Goal: Task Accomplishment & Management: Complete application form

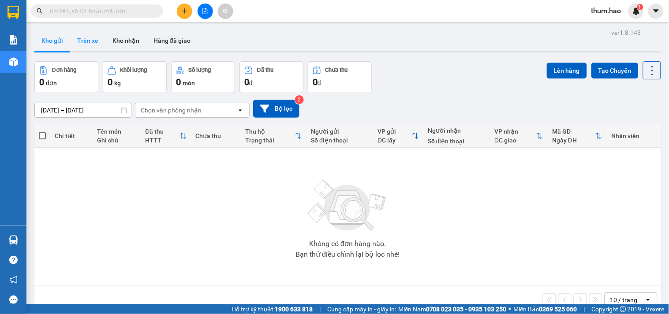
click at [85, 37] on button "Trên xe" at bounding box center [87, 40] width 35 height 21
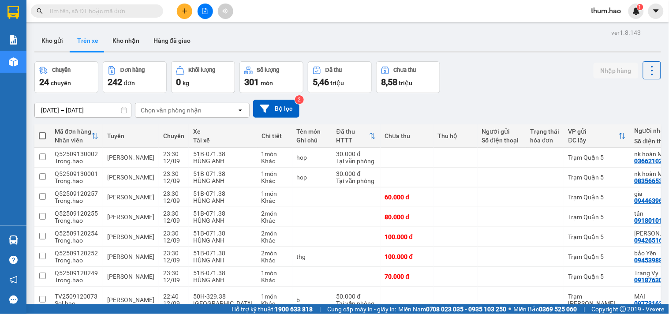
click at [176, 112] on div "Chọn văn phòng nhận" at bounding box center [171, 110] width 61 height 9
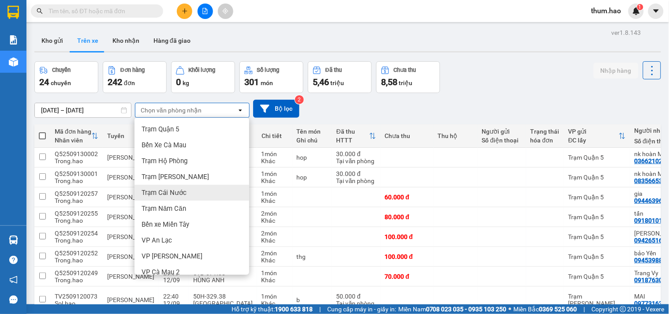
click at [171, 188] on span "Trạm Cái Nước" at bounding box center [164, 192] width 45 height 9
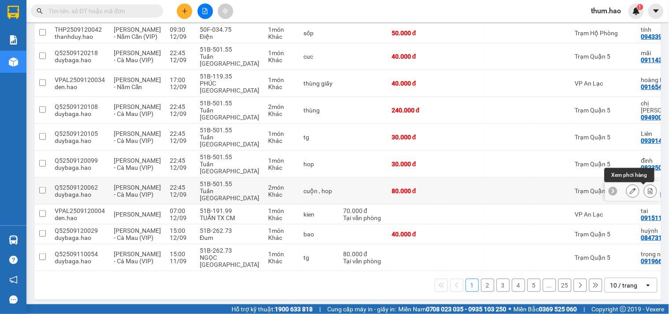
scroll to position [138, 0]
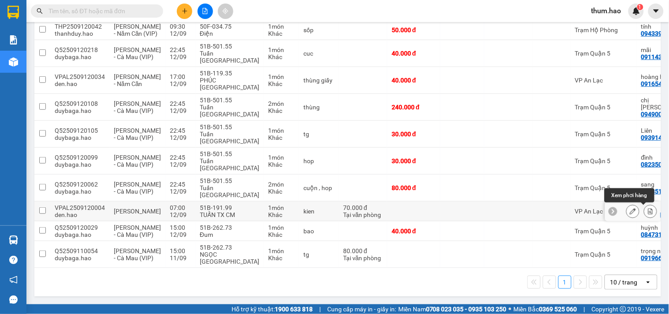
click at [627, 204] on button at bounding box center [633, 211] width 12 height 15
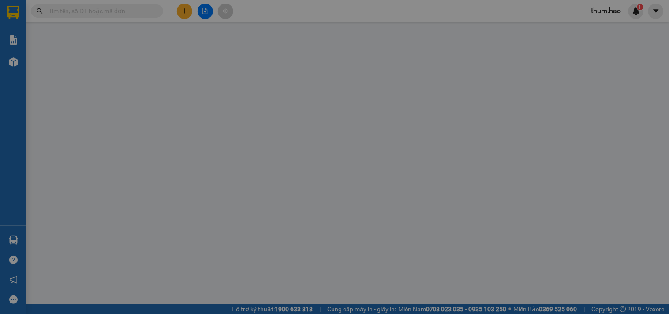
type input "0915111441"
type input "tai"
type input "70.000"
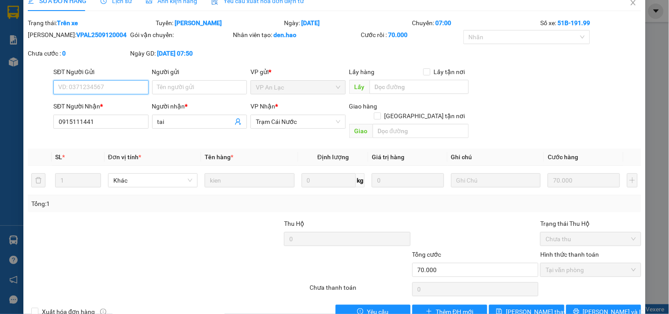
scroll to position [21, 0]
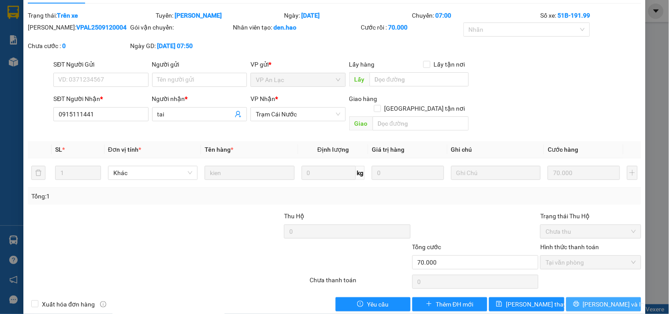
click at [594, 297] on span "[PERSON_NAME] và In" at bounding box center [614, 304] width 62 height 10
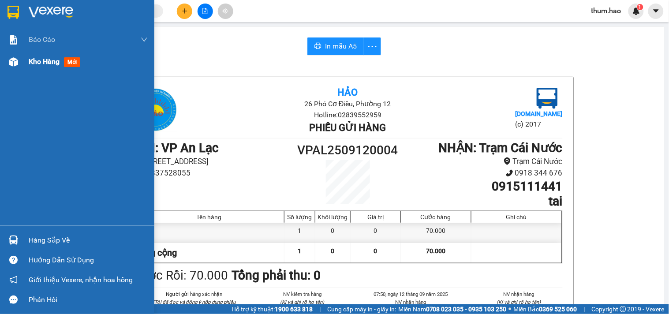
click at [41, 63] on span "Kho hàng" at bounding box center [44, 61] width 31 height 8
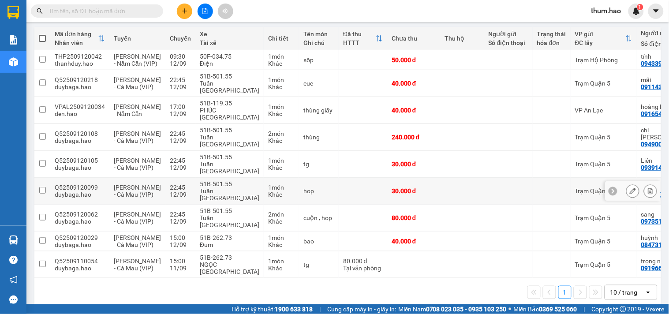
scroll to position [98, 0]
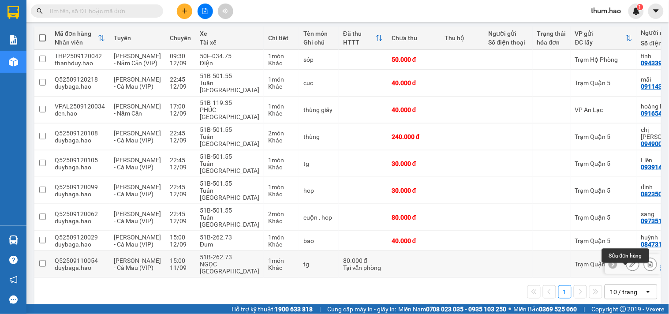
click at [629, 272] on button at bounding box center [633, 264] width 12 height 15
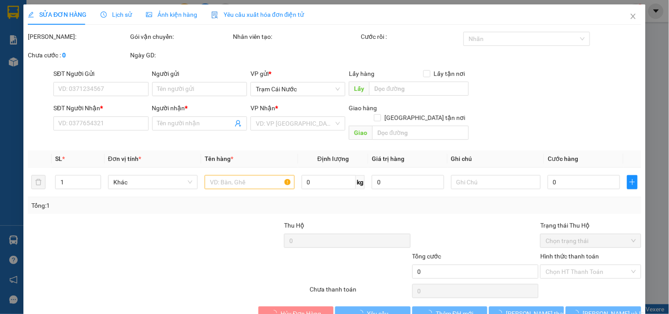
type input "0919668565"
type input "trọng nam"
type input "80.000"
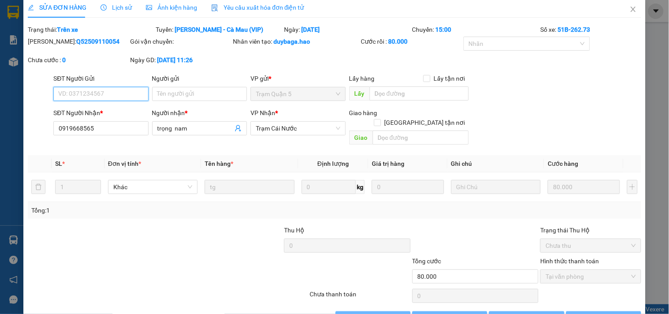
scroll to position [10, 0]
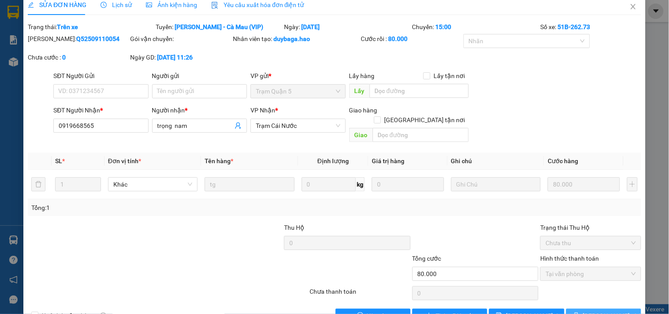
click at [606, 297] on span "[PERSON_NAME] và In" at bounding box center [614, 316] width 62 height 10
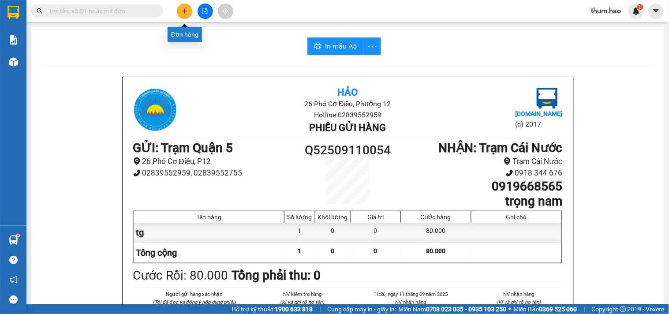
click at [182, 10] on icon "plus" at bounding box center [185, 11] width 6 height 6
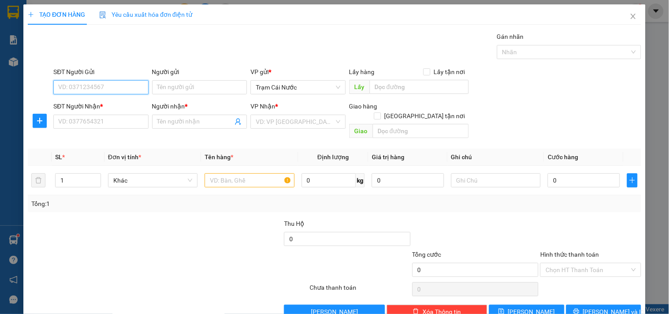
click at [114, 91] on input "SĐT Người Gửi" at bounding box center [100, 87] width 95 height 14
click at [111, 106] on div "0912112724 - SOÀN" at bounding box center [99, 105] width 83 height 10
type input "0912112724"
type input "SOÀN"
type input "0329304669"
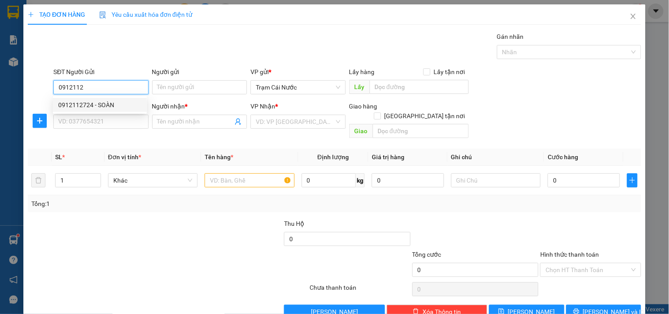
type input "C. [GEOGRAPHIC_DATA]"
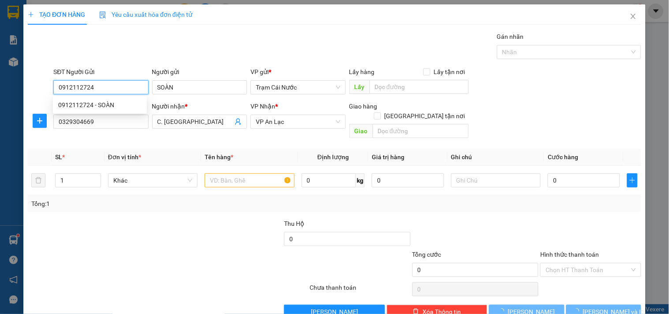
type input "40.000"
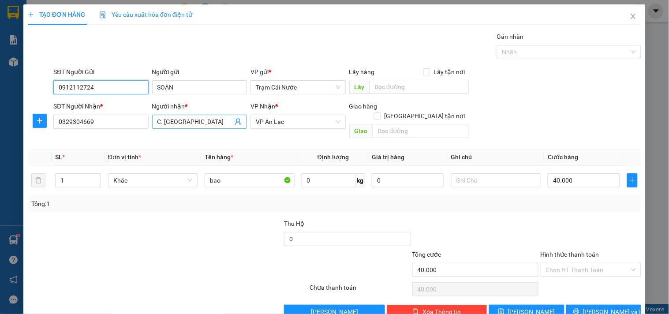
type input "0912112724"
click at [197, 117] on input "C. [GEOGRAPHIC_DATA]" at bounding box center [194, 122] width 75 height 10
type input "C"
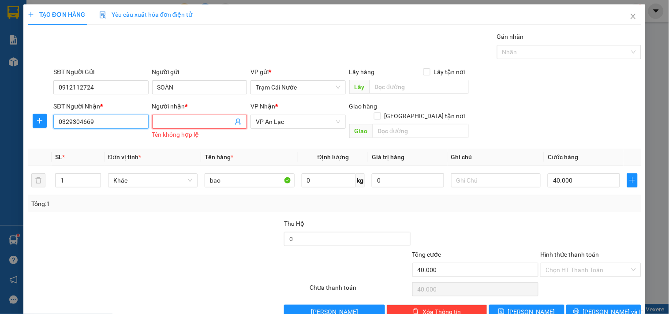
click at [120, 127] on input "0329304669" at bounding box center [100, 122] width 95 height 14
type input "0"
type input "0989603279"
click at [166, 121] on input "Người nhận *" at bounding box center [194, 122] width 75 height 10
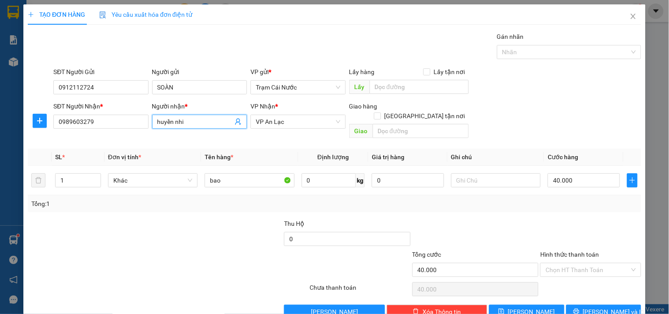
type input "huyền nhi"
click at [266, 149] on th "Tên hàng *" at bounding box center [249, 157] width 97 height 17
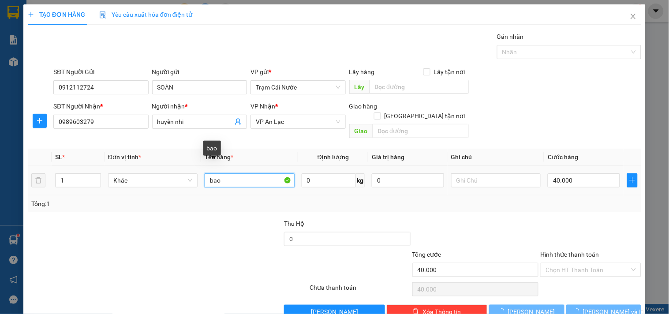
click at [231, 177] on input "bao" at bounding box center [250, 180] width 90 height 14
type input "b"
type input "cục"
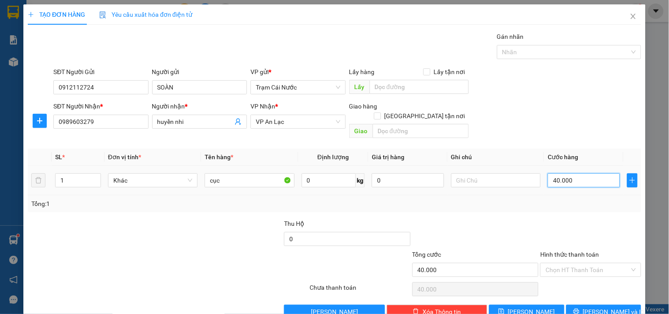
click at [584, 173] on input "40.000" at bounding box center [584, 180] width 72 height 14
type input "0"
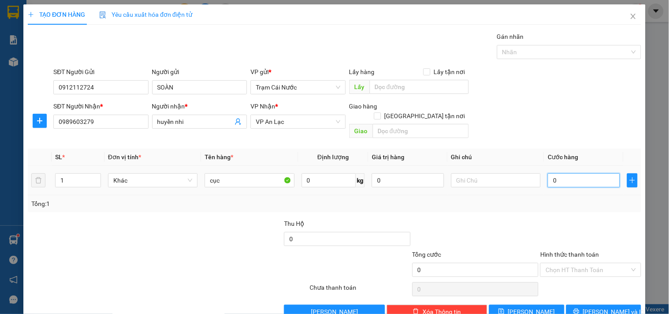
type input "3"
type input "0.030"
type input "30"
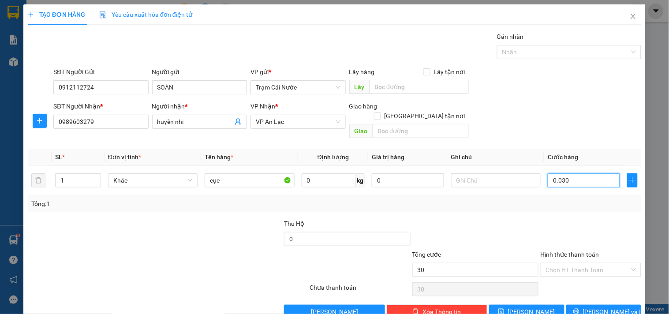
type input "0.030"
type input "30.000"
click at [514, 205] on div "Transit Pickup Surcharge Ids Transit Deliver Surcharge Ids Transit Deliver Surc…" at bounding box center [335, 175] width 614 height 287
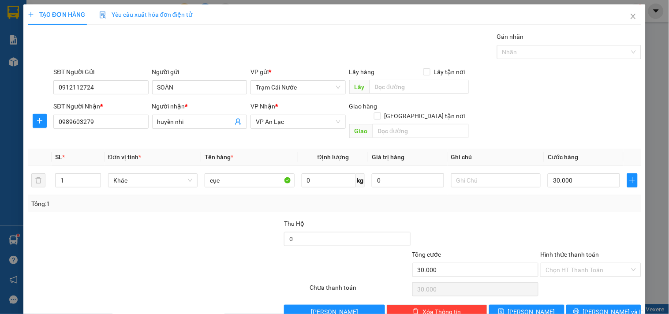
click at [541, 96] on div "SĐT Người Gửi 0912112724 Người gửi SOÀN VP gửi * Trạm Cái Nước Lấy hàng Lấy tận…" at bounding box center [347, 82] width 591 height 31
click at [601, 297] on span "[PERSON_NAME] và In" at bounding box center [614, 312] width 62 height 10
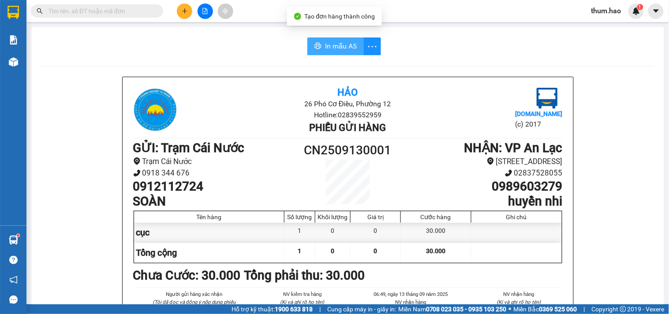
click at [328, 50] on span "In mẫu A5" at bounding box center [341, 46] width 32 height 11
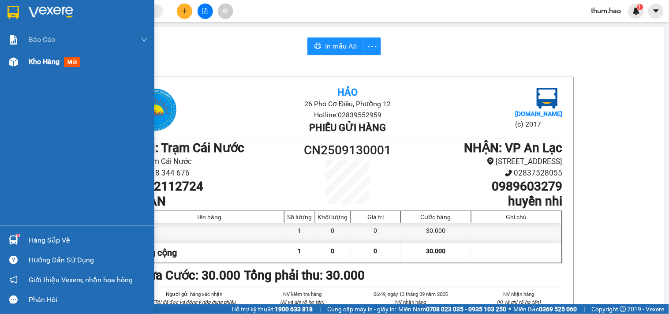
click at [46, 67] on div "Kho hàng mới" at bounding box center [56, 61] width 55 height 11
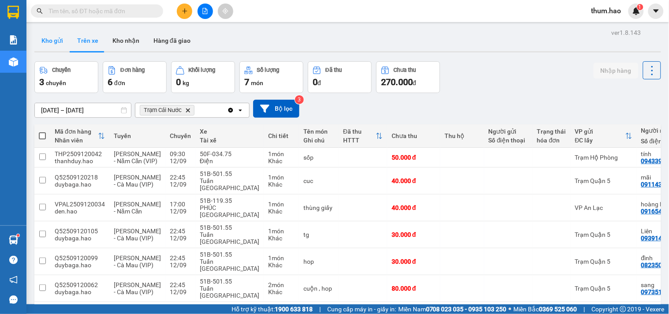
click at [58, 37] on button "Kho gửi" at bounding box center [52, 40] width 36 height 21
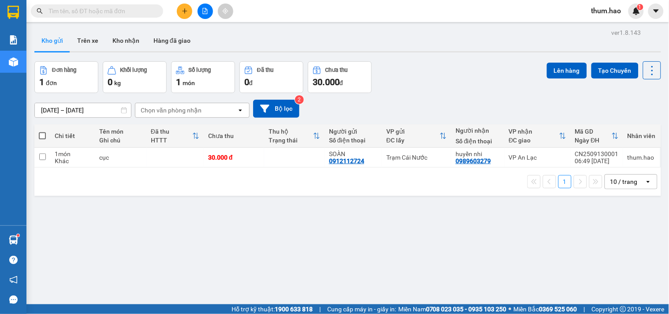
click at [48, 135] on th at bounding box center [42, 135] width 16 height 23
click at [40, 137] on span at bounding box center [42, 135] width 7 height 7
click at [42, 131] on input "checkbox" at bounding box center [42, 131] width 0 height 0
checkbox input "true"
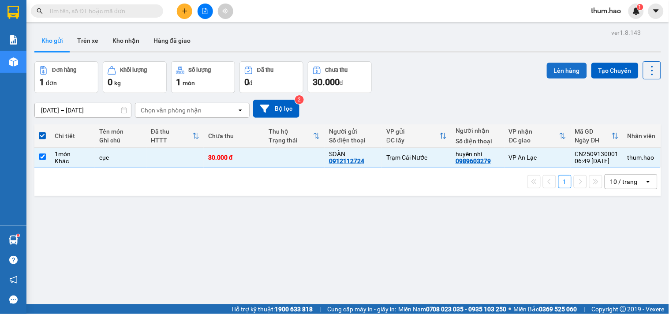
click at [550, 72] on button "Lên hàng" at bounding box center [567, 71] width 40 height 16
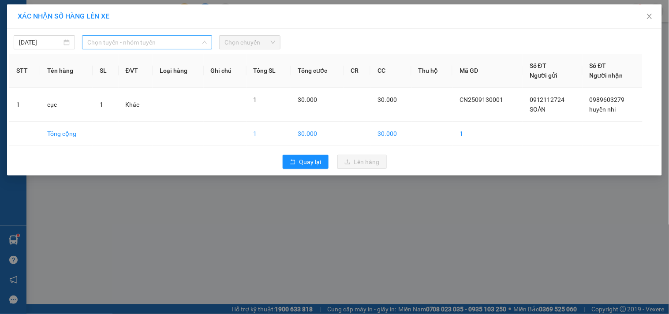
click at [177, 45] on span "Chọn tuyến - nhóm tuyến" at bounding box center [147, 42] width 120 height 13
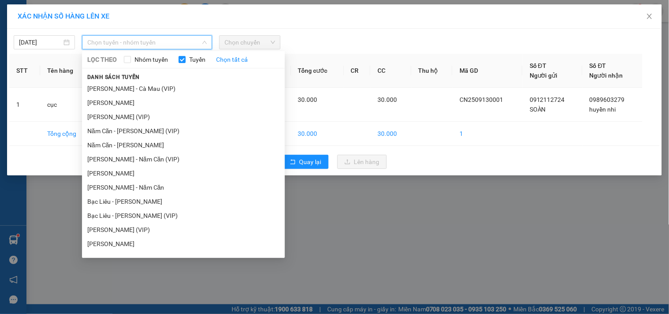
drag, startPoint x: 161, startPoint y: 144, endPoint x: 219, endPoint y: 47, distance: 113.5
click at [161, 143] on li "Năm Căn - [PERSON_NAME]" at bounding box center [183, 145] width 203 height 14
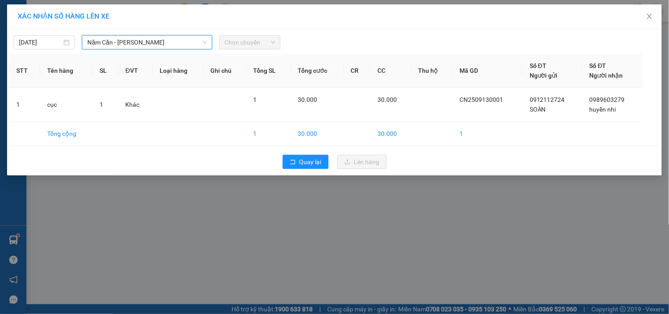
click at [270, 43] on span "Chọn chuyến" at bounding box center [250, 42] width 51 height 13
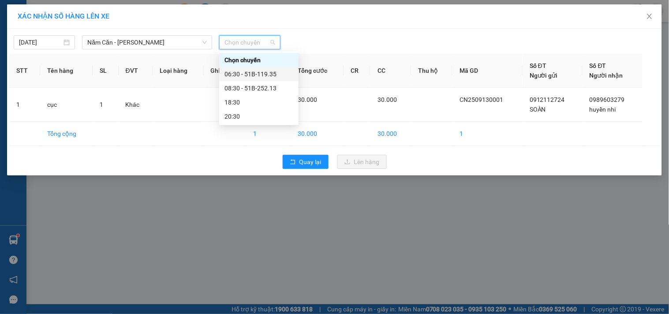
click at [265, 74] on div "06:30 - 51B-119.35" at bounding box center [259, 74] width 69 height 10
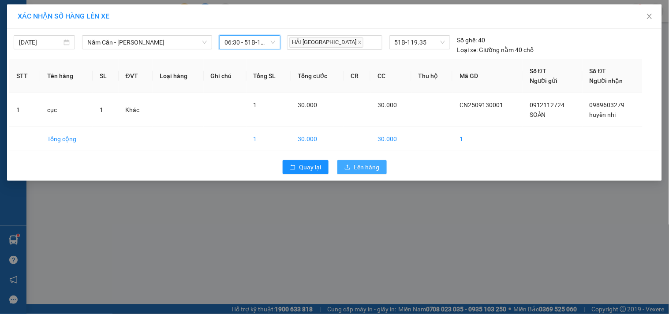
click at [364, 162] on span "Lên hàng" at bounding box center [367, 167] width 26 height 10
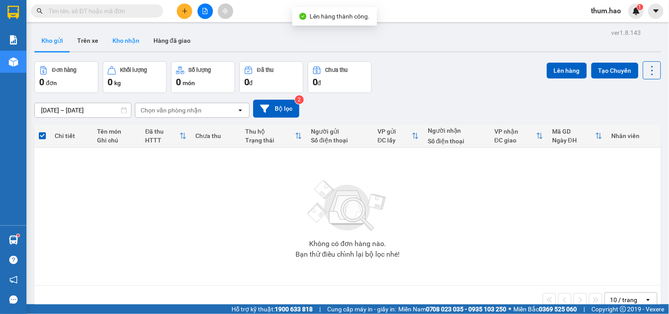
click at [129, 41] on button "Kho nhận" at bounding box center [125, 40] width 41 height 21
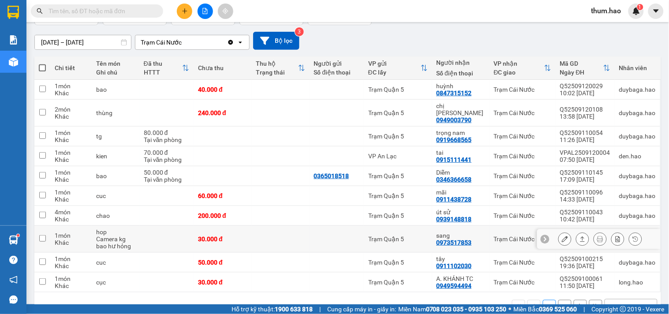
scroll to position [86, 0]
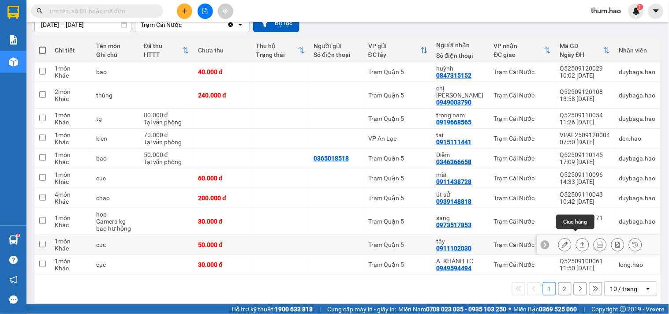
click at [580, 242] on icon at bounding box center [583, 245] width 6 height 6
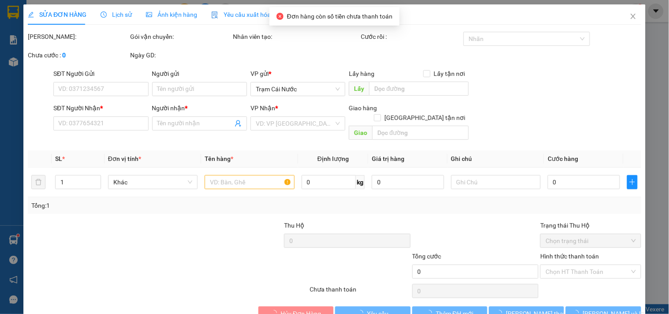
type input "0911102030"
type input "tây"
type input "50.000"
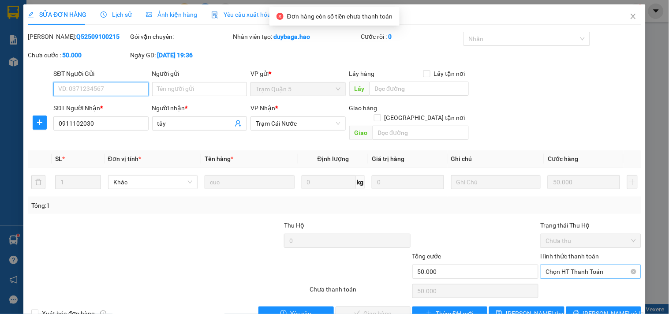
click at [580, 265] on span "Chọn HT Thanh Toán" at bounding box center [591, 271] width 90 height 13
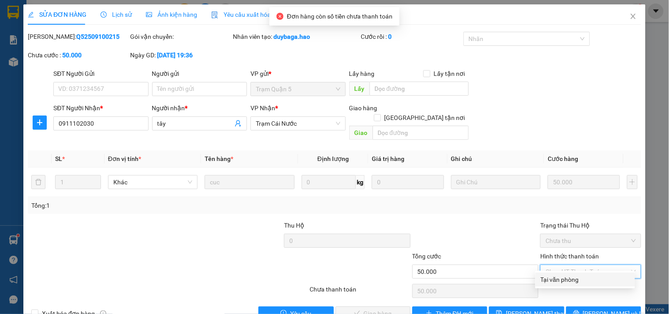
click at [574, 283] on div "Tại văn phòng" at bounding box center [585, 280] width 89 height 10
type input "0"
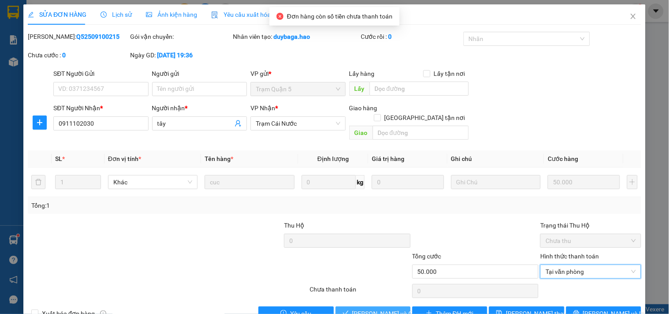
drag, startPoint x: 376, startPoint y: 303, endPoint x: 411, endPoint y: 243, distance: 69.0
click at [376, 297] on span "[PERSON_NAME] và Giao hàng" at bounding box center [394, 314] width 85 height 10
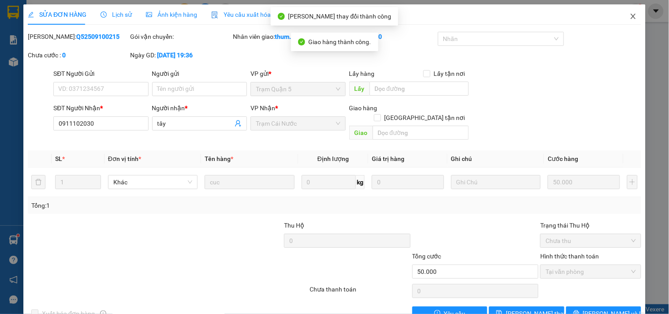
click at [630, 14] on icon "close" at bounding box center [633, 16] width 7 height 7
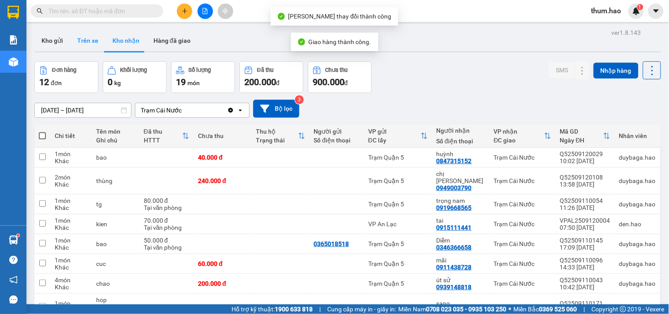
click at [82, 43] on button "Trên xe" at bounding box center [87, 40] width 35 height 21
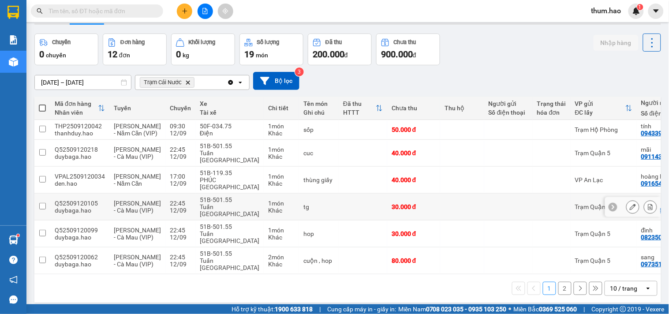
scroll to position [41, 0]
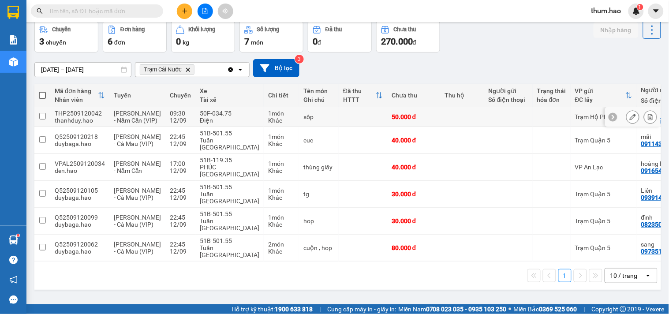
click at [630, 117] on icon at bounding box center [633, 117] width 6 height 6
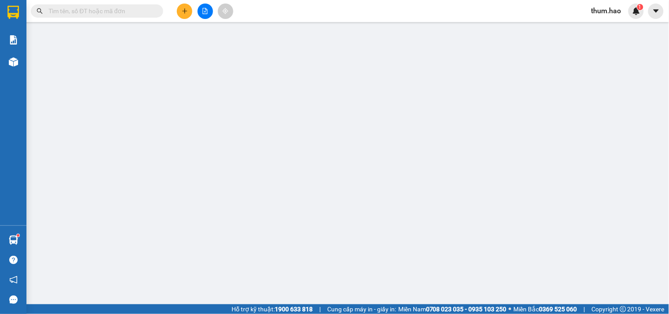
type input "0943396877"
type input "tính"
type input "50.000"
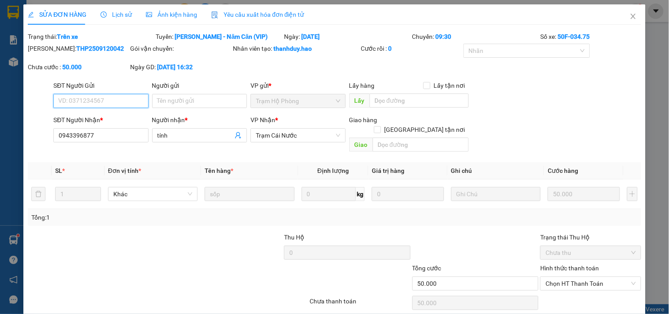
scroll to position [10, 0]
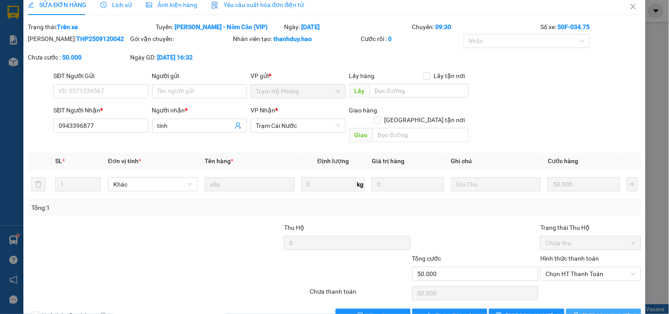
click at [603, 297] on span "[PERSON_NAME] và In" at bounding box center [614, 316] width 62 height 10
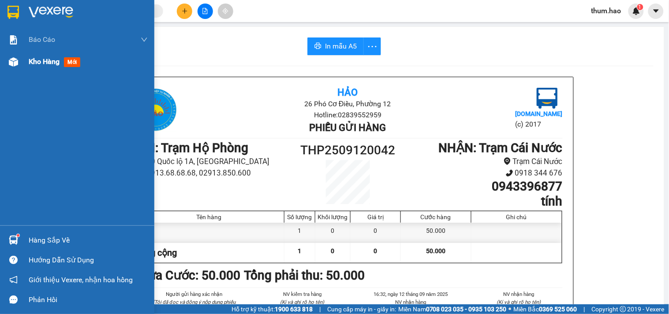
click at [20, 62] on div at bounding box center [13, 61] width 15 height 15
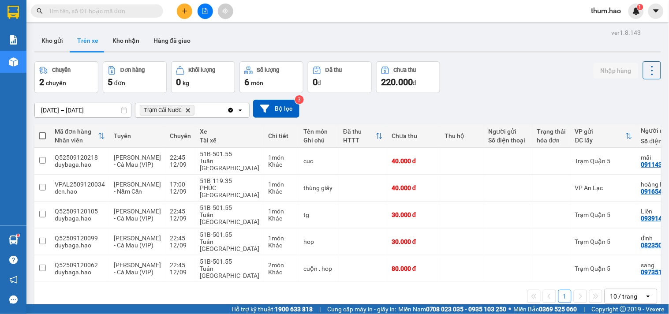
click at [52, 54] on div "ver 1.8.143 Kho gửi Trên xe Kho nhận Hàng đã giao Chuyến 2 chuyến Đơn hàng 5 đơ…" at bounding box center [348, 183] width 634 height 314
click at [56, 47] on button "Kho gửi" at bounding box center [52, 40] width 36 height 21
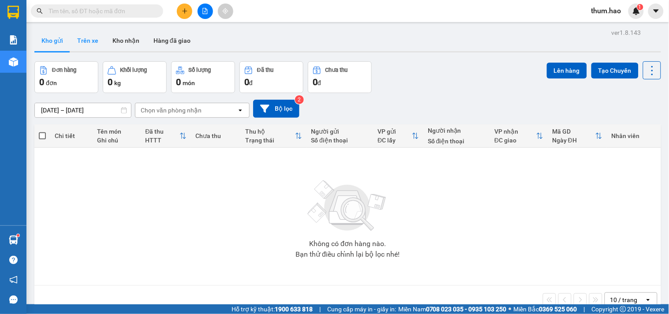
click at [95, 41] on button "Trên xe" at bounding box center [87, 40] width 35 height 21
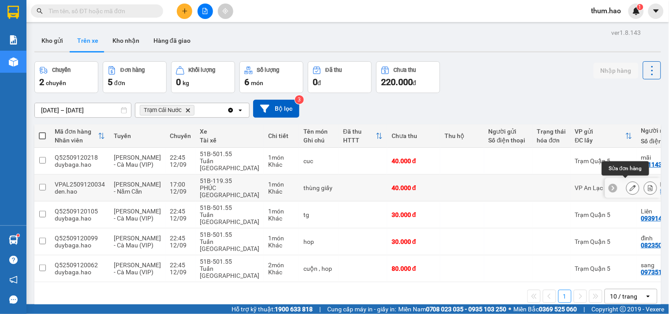
click at [630, 185] on icon at bounding box center [633, 188] width 6 height 6
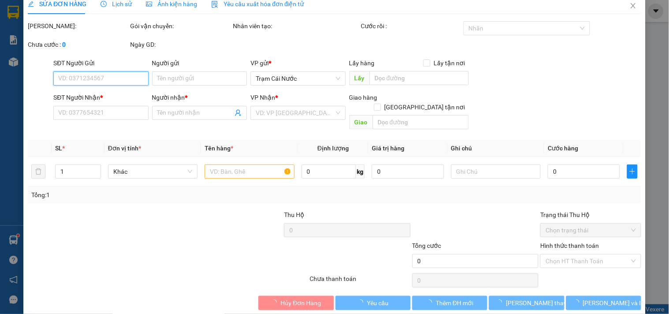
type input "0916541538"
type input "hoàng hà"
type input "40.000"
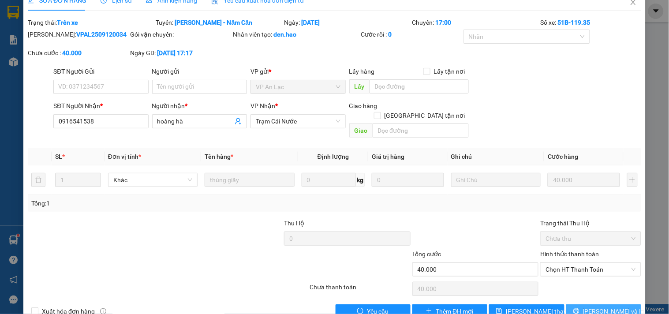
click at [595, 297] on span "[PERSON_NAME] và In" at bounding box center [614, 312] width 62 height 10
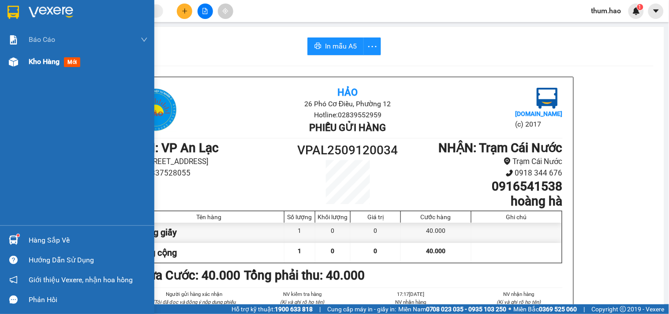
click at [49, 63] on span "Kho hàng" at bounding box center [44, 61] width 31 height 8
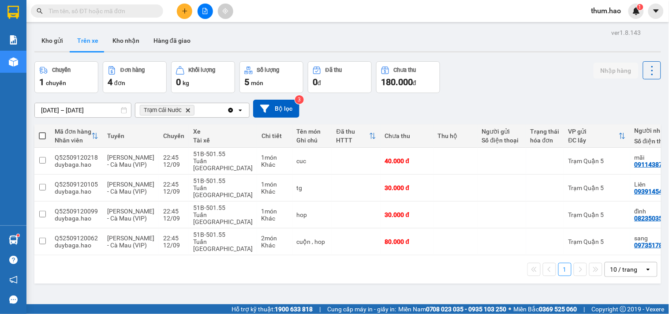
click at [526, 86] on div "Chuyến 1 chuyến Đơn hàng 4 đơn Khối lượng 0 kg Số lượng 5 món Đã thu 0 đ Chưa t…" at bounding box center [347, 77] width 627 height 32
click at [497, 85] on div "Chuyến 1 chuyến Đơn hàng 4 đơn Khối lượng 0 kg Số lượng 5 món Đã thu 0 đ Chưa t…" at bounding box center [347, 77] width 627 height 32
click at [124, 48] on button "Kho nhận" at bounding box center [125, 40] width 41 height 21
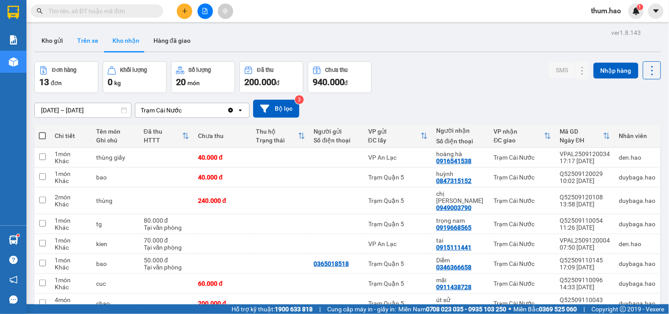
click at [83, 50] on button "Trên xe" at bounding box center [87, 40] width 35 height 21
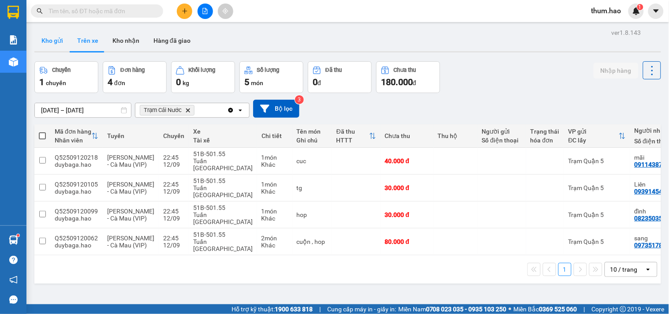
click at [50, 42] on button "Kho gửi" at bounding box center [52, 40] width 36 height 21
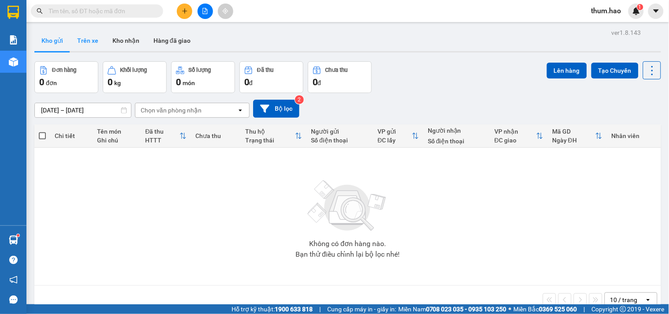
click at [89, 43] on button "Trên xe" at bounding box center [87, 40] width 35 height 21
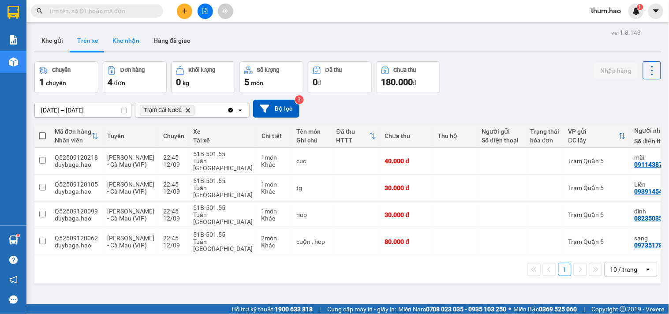
click at [106, 38] on button "Kho nhận" at bounding box center [125, 40] width 41 height 21
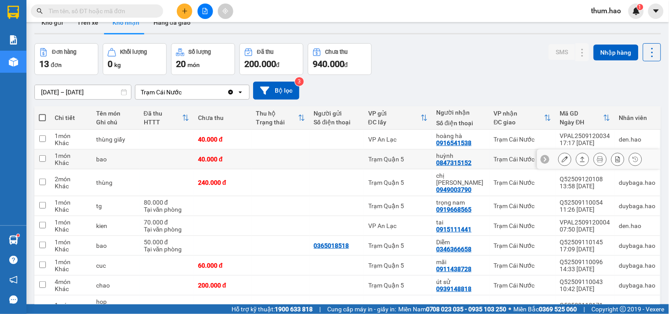
scroll to position [49, 0]
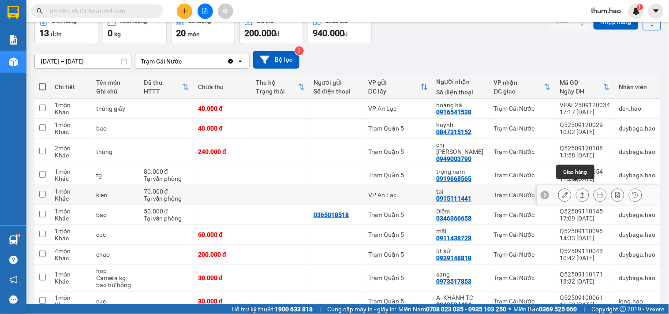
click at [580, 192] on icon at bounding box center [583, 195] width 6 height 6
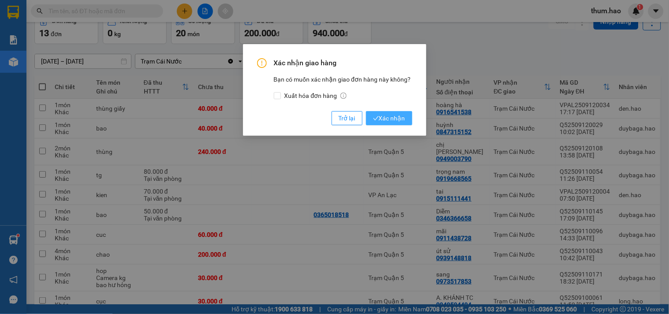
click at [397, 118] on span "Xác nhận" at bounding box center [389, 118] width 32 height 10
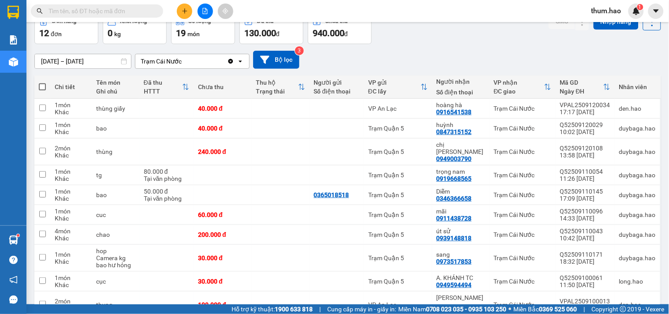
click at [68, 12] on input "text" at bounding box center [101, 11] width 104 height 10
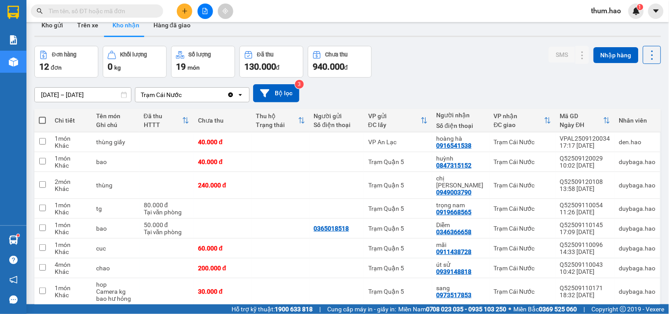
scroll to position [0, 0]
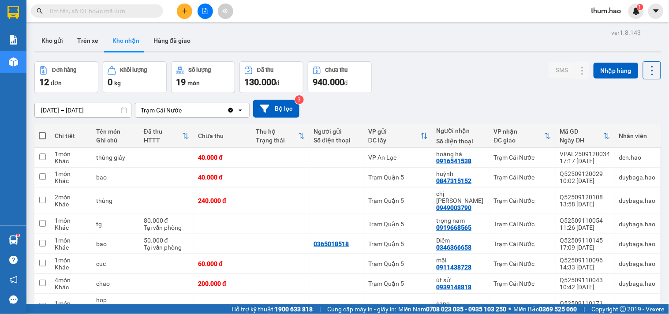
click at [71, 7] on input "text" at bounding box center [101, 11] width 104 height 10
click at [86, 50] on button "Trên xe" at bounding box center [87, 40] width 35 height 21
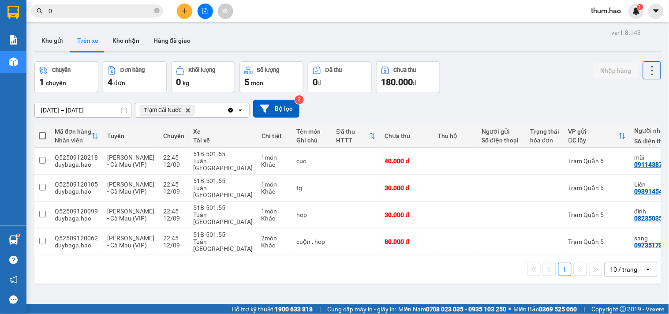
click at [71, 14] on input "0" at bounding box center [101, 11] width 104 height 10
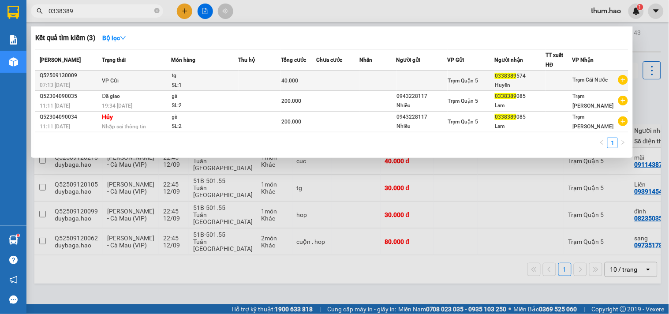
type input "0338389"
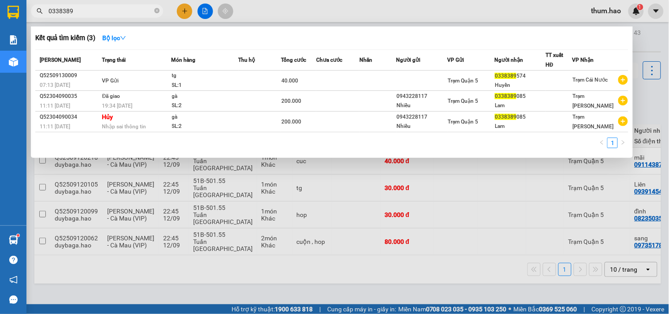
click at [550, 83] on td at bounding box center [559, 81] width 27 height 20
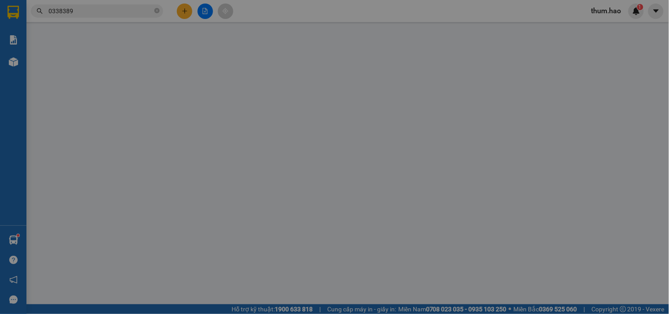
type input "0338389574"
type input "Huyền"
type input "40.000"
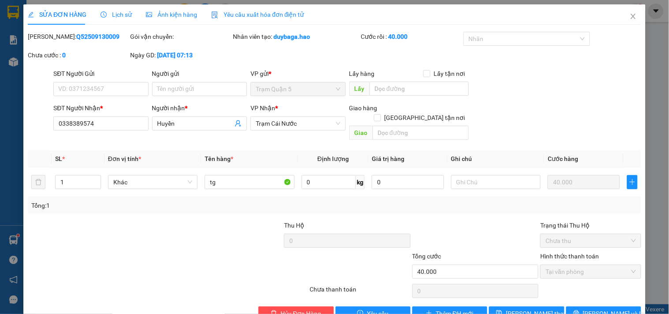
click at [178, 17] on span "Ảnh kiện hàng" at bounding box center [171, 14] width 51 height 7
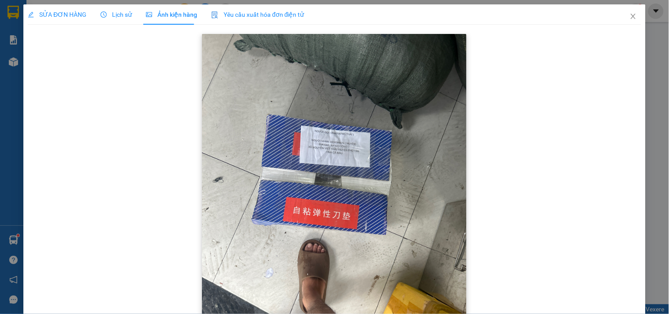
click at [377, 169] on img at bounding box center [334, 210] width 265 height 353
click at [114, 14] on span "Lịch sử" at bounding box center [116, 14] width 31 height 7
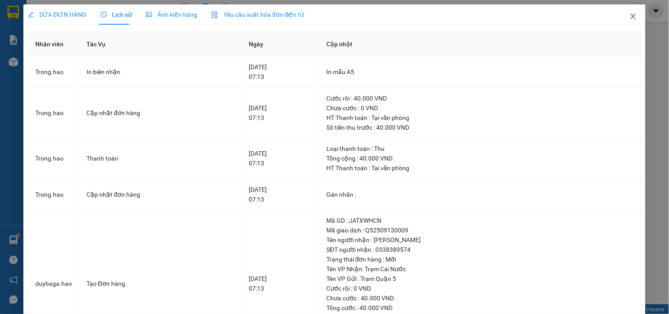
click at [630, 19] on icon "close" at bounding box center [633, 16] width 7 height 7
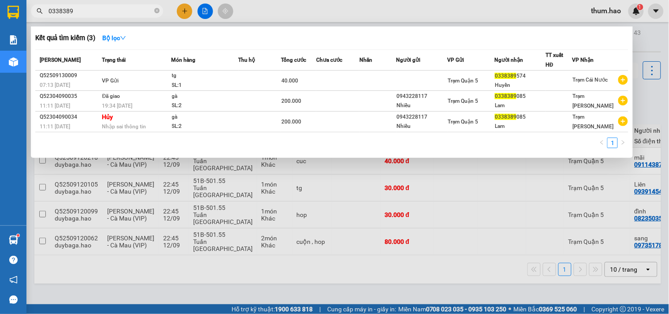
click at [91, 4] on span "0338389" at bounding box center [97, 10] width 132 height 13
click at [120, 6] on input "0338389" at bounding box center [101, 11] width 104 height 10
click at [157, 11] on icon "close-circle" at bounding box center [156, 10] width 5 height 5
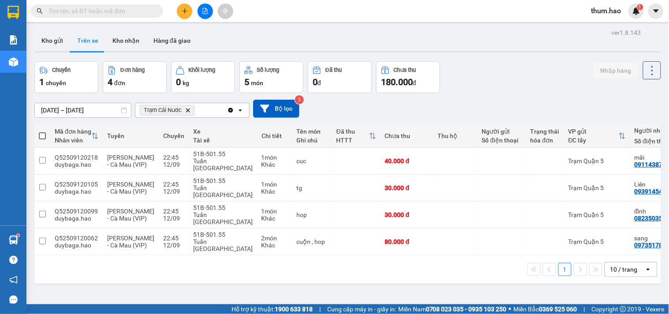
click at [65, 11] on input "text" at bounding box center [101, 11] width 104 height 10
click at [82, 15] on input "text" at bounding box center [101, 11] width 104 height 10
click at [102, 11] on input "text" at bounding box center [101, 11] width 104 height 10
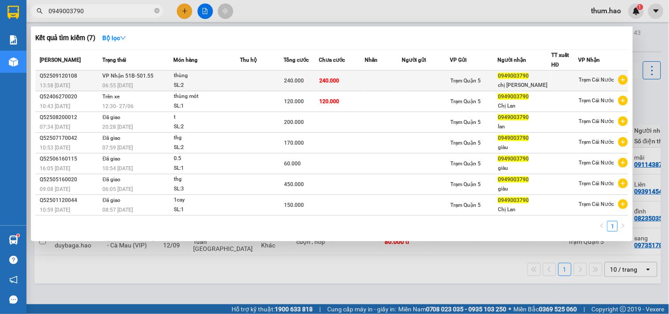
type input "0949003790"
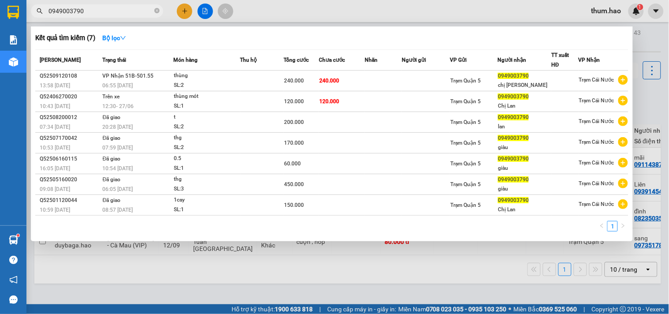
click at [426, 80] on td at bounding box center [426, 81] width 48 height 21
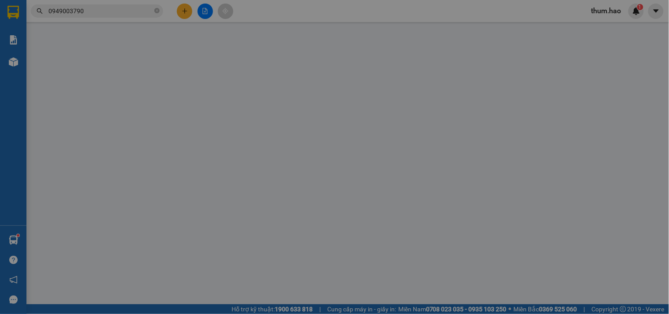
type input "0949003790"
type input "chị [PERSON_NAME]"
type input "240.000"
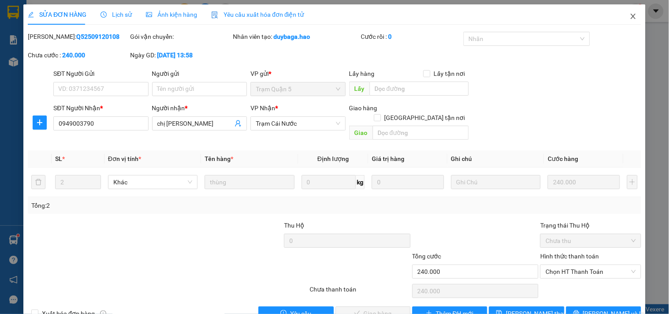
click at [630, 15] on icon "close" at bounding box center [633, 16] width 7 height 7
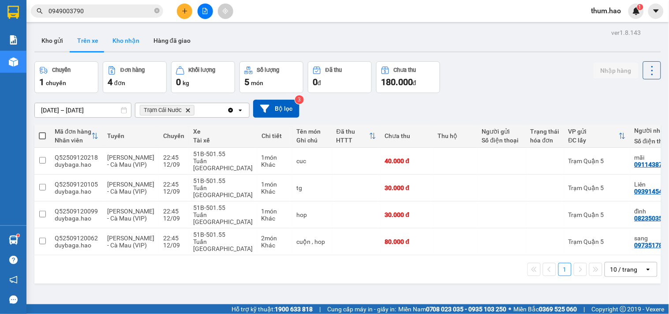
click at [122, 40] on button "Kho nhận" at bounding box center [125, 40] width 41 height 21
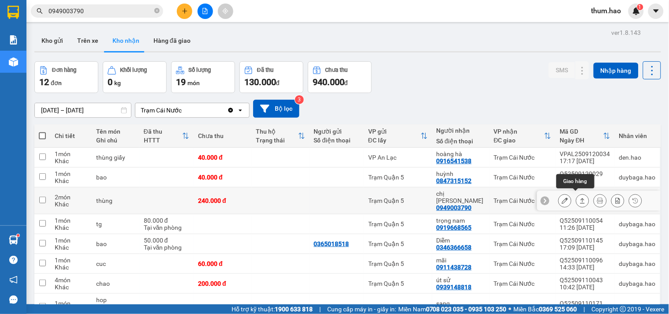
click at [580, 198] on icon at bounding box center [582, 200] width 5 height 5
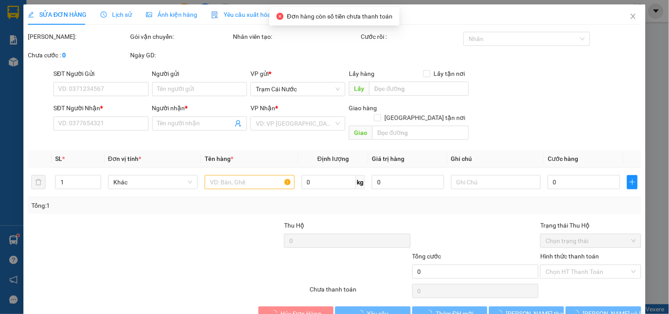
type input "0949003790"
type input "chị [PERSON_NAME]"
type input "240.000"
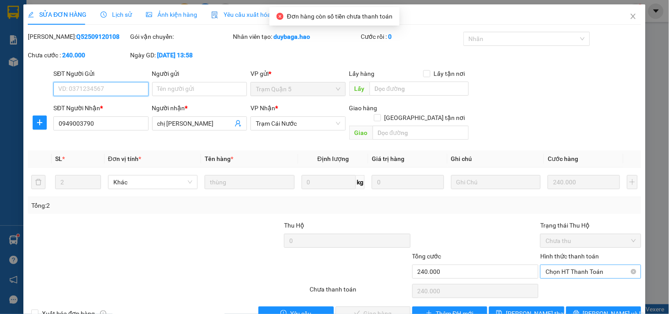
click at [584, 265] on span "Chọn HT Thanh Toán" at bounding box center [591, 271] width 90 height 13
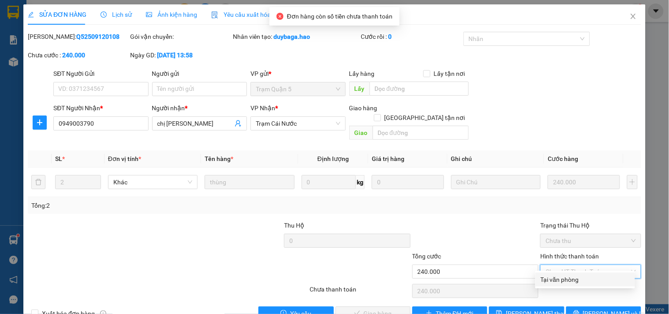
click at [558, 281] on div "Tại văn phòng" at bounding box center [585, 280] width 89 height 10
type input "0"
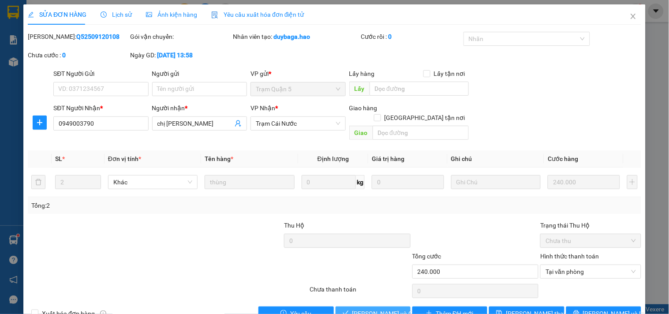
click at [363, 297] on span "[PERSON_NAME] và Giao hàng" at bounding box center [394, 314] width 85 height 10
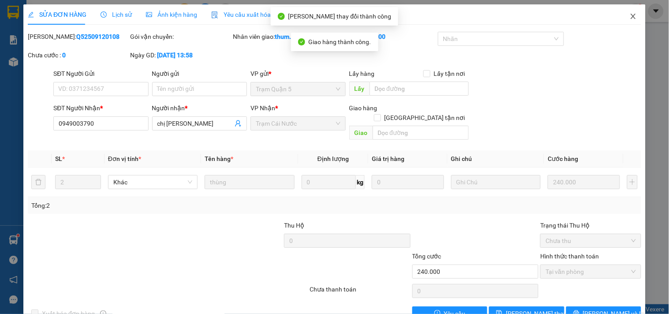
click at [631, 18] on icon "close" at bounding box center [633, 16] width 5 height 5
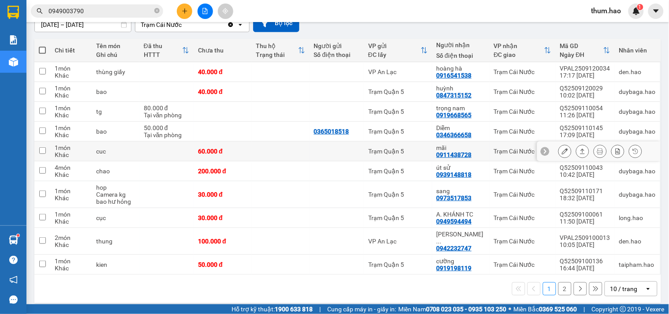
scroll to position [37, 0]
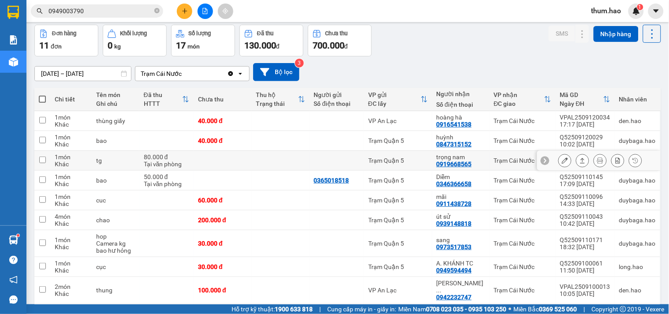
click at [580, 161] on icon at bounding box center [583, 160] width 6 height 6
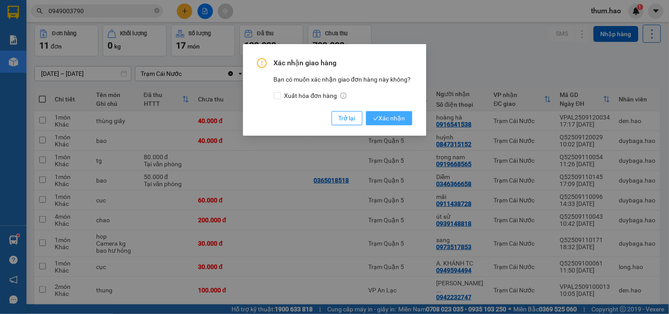
click at [394, 120] on span "Xác nhận" at bounding box center [389, 118] width 32 height 10
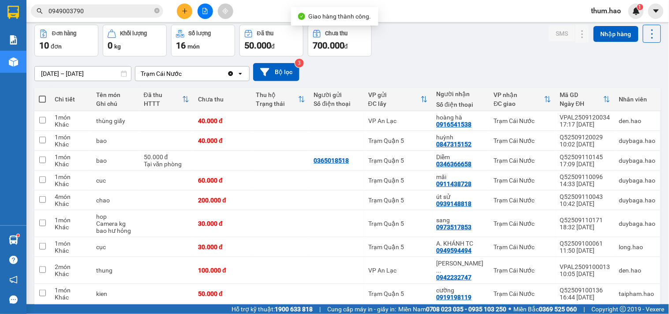
click at [471, 63] on div "[DATE] – [DATE] Press the down arrow key to interact with the calendar and sele…" at bounding box center [347, 72] width 627 height 18
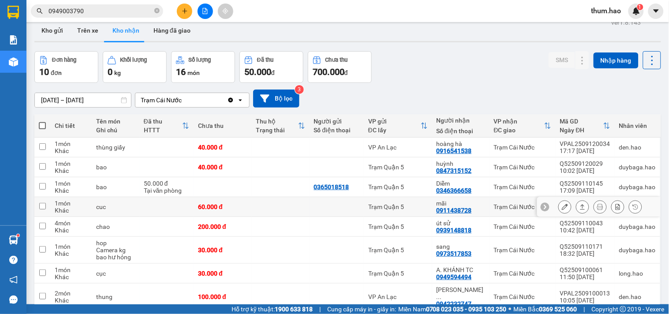
scroll to position [0, 0]
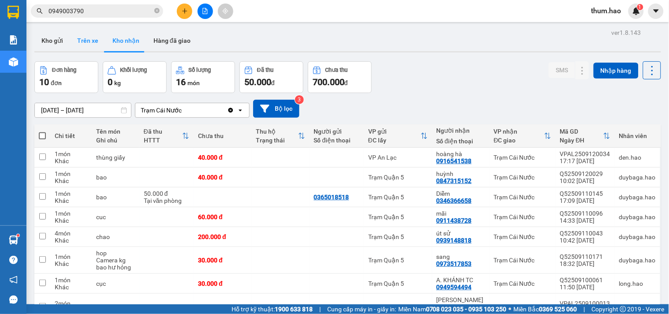
click at [73, 31] on button "Trên xe" at bounding box center [87, 40] width 35 height 21
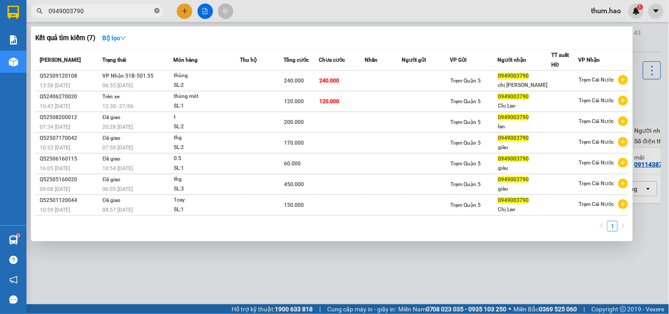
click at [159, 10] on icon "close-circle" at bounding box center [156, 10] width 5 height 5
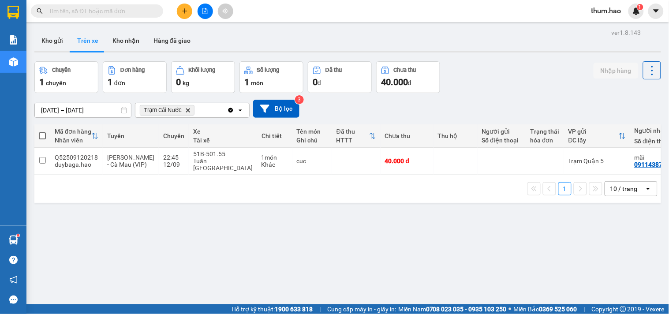
click at [81, 36] on button "Trên xe" at bounding box center [87, 40] width 35 height 21
click at [627, 160] on button at bounding box center [633, 160] width 12 height 15
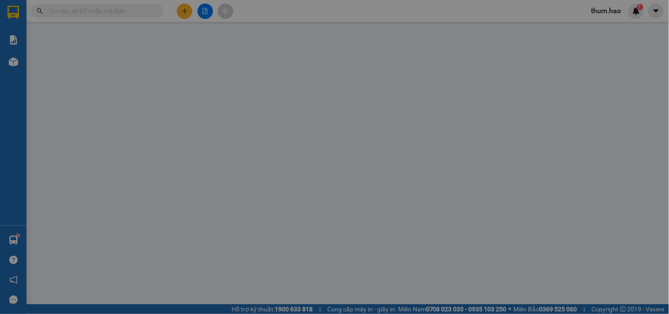
type input "0911438728"
type input "mãi"
type input "40.000"
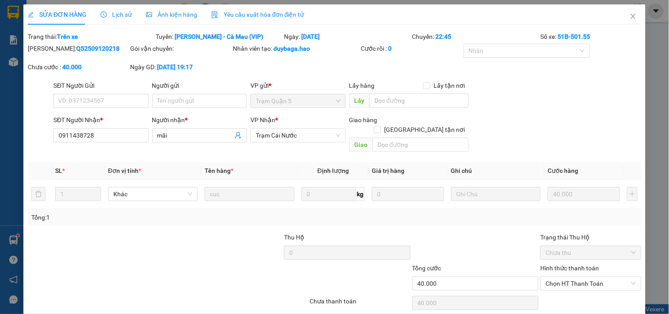
click at [188, 15] on span "Ảnh kiện hàng" at bounding box center [171, 14] width 51 height 7
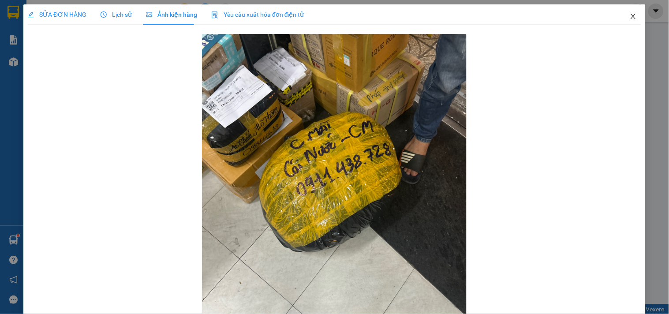
click at [630, 18] on icon "close" at bounding box center [633, 16] width 7 height 7
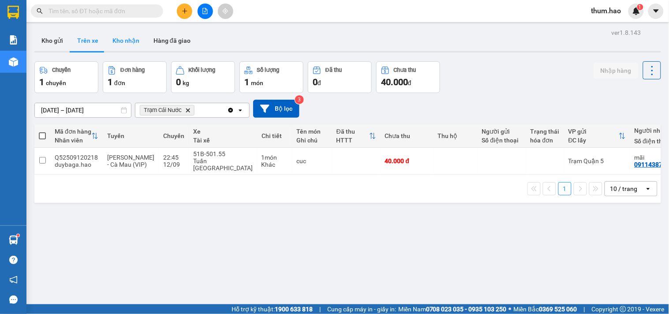
click at [121, 36] on button "Kho nhận" at bounding box center [125, 40] width 41 height 21
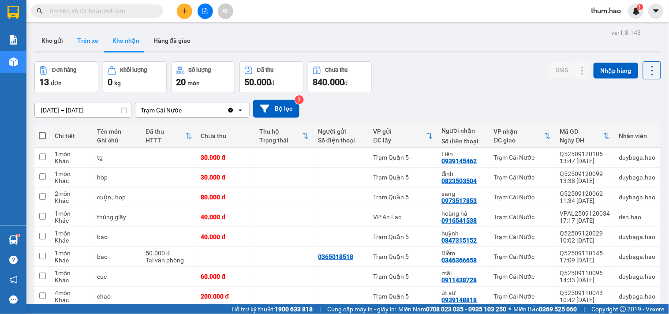
click at [91, 42] on button "Trên xe" at bounding box center [87, 40] width 35 height 21
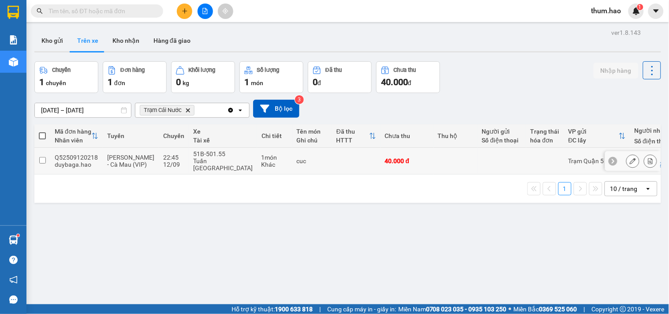
click at [630, 161] on icon at bounding box center [633, 161] width 6 height 6
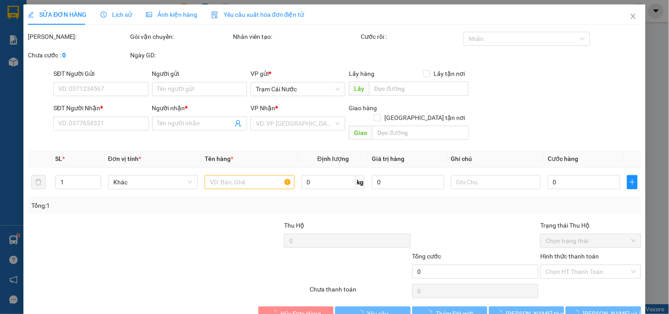
type input "0911438728"
type input "mãi"
type input "40.000"
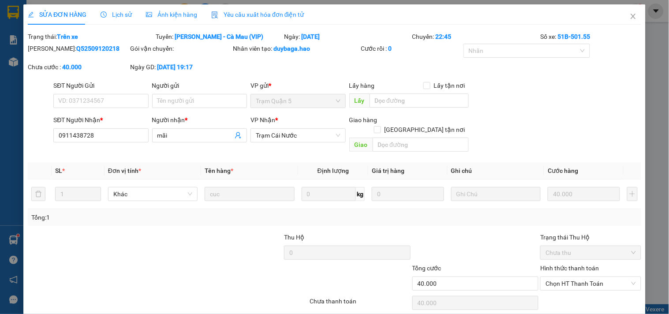
click at [161, 11] on span "Ảnh kiện hàng" at bounding box center [171, 14] width 51 height 7
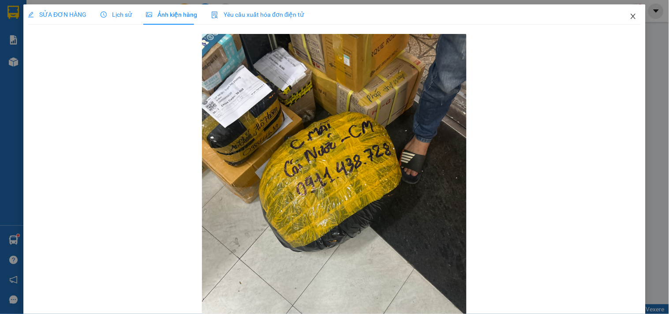
click at [630, 14] on icon "close" at bounding box center [633, 16] width 7 height 7
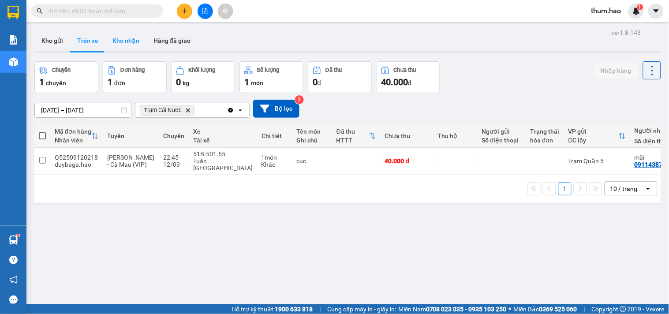
click at [129, 40] on button "Kho nhận" at bounding box center [125, 40] width 41 height 21
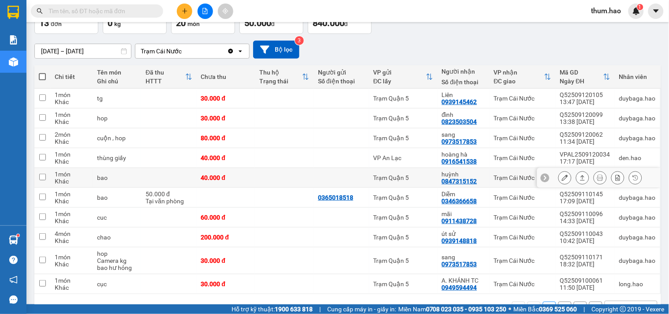
scroll to position [37, 0]
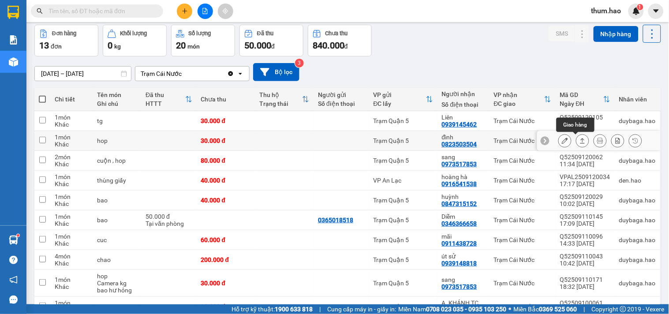
click at [580, 141] on icon at bounding box center [583, 141] width 6 height 6
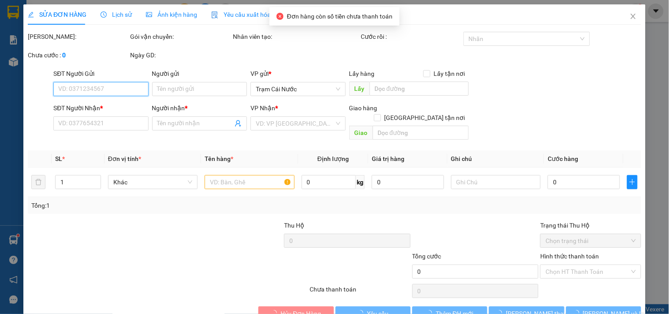
type input "0823503504"
type input "đình"
type input "30.000"
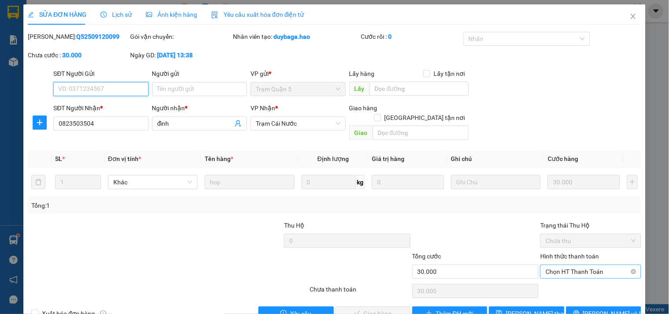
click at [576, 265] on span "Chọn HT Thanh Toán" at bounding box center [591, 271] width 90 height 13
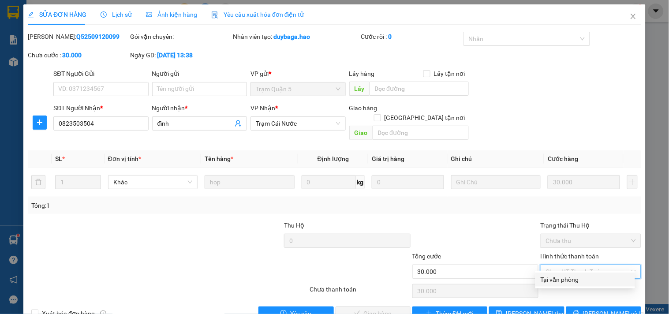
click at [565, 277] on div "Tại văn phòng" at bounding box center [585, 280] width 89 height 10
type input "0"
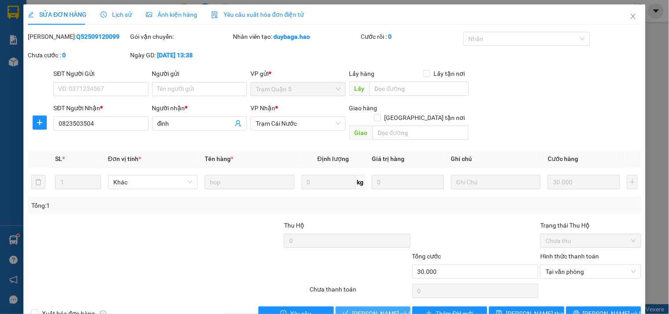
click at [373, 297] on span "[PERSON_NAME] và Giao hàng" at bounding box center [394, 314] width 85 height 10
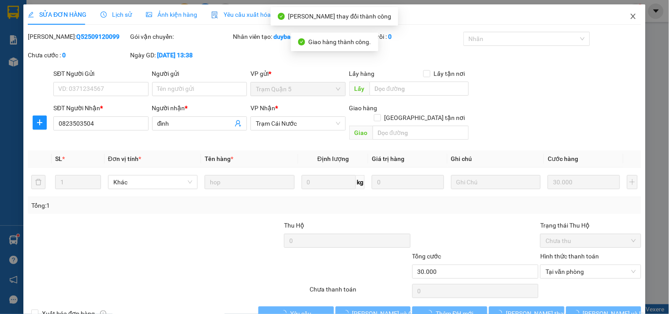
click at [630, 19] on icon "close" at bounding box center [633, 16] width 7 height 7
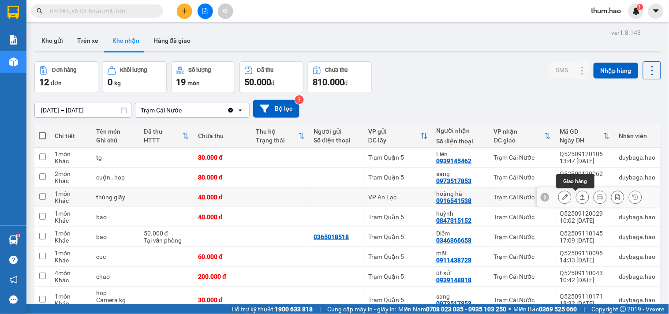
click at [576, 201] on button at bounding box center [582, 197] width 12 height 15
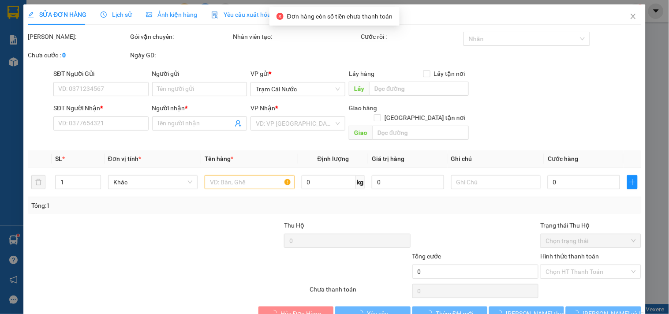
type input "0916541538"
type input "hoàng hà"
type input "40.000"
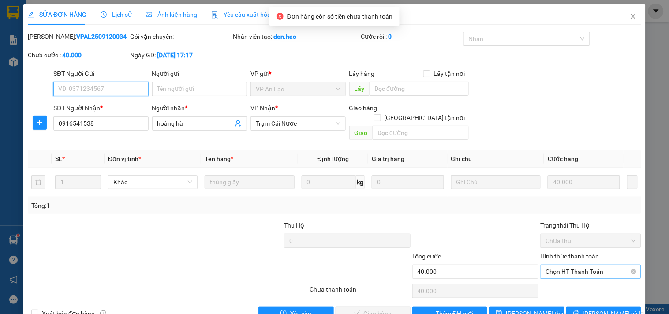
click at [571, 265] on span "Chọn HT Thanh Toán" at bounding box center [591, 271] width 90 height 13
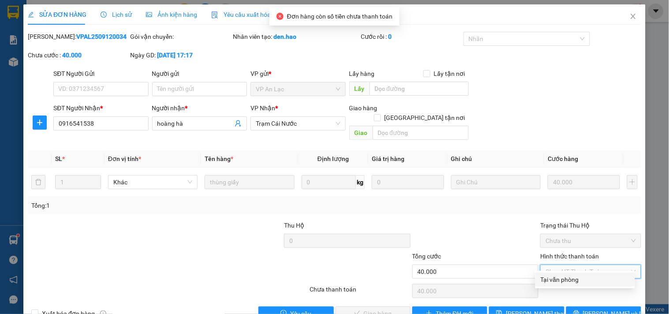
click at [566, 282] on div "Tại văn phòng" at bounding box center [585, 280] width 89 height 10
type input "0"
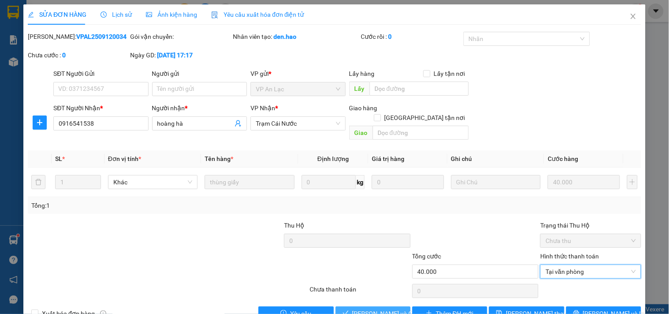
click at [359, 297] on span "[PERSON_NAME] và Giao hàng" at bounding box center [394, 314] width 85 height 10
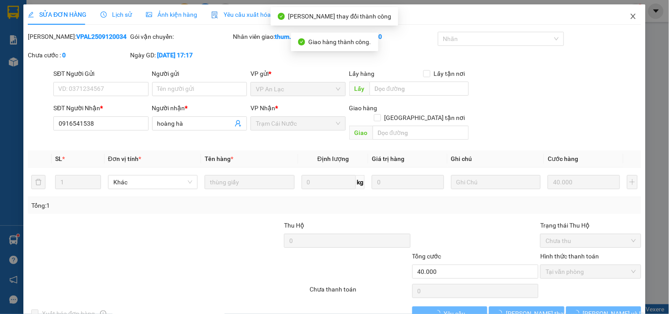
click at [630, 19] on icon "close" at bounding box center [633, 16] width 7 height 7
